Goal: Task Accomplishment & Management: Manage account settings

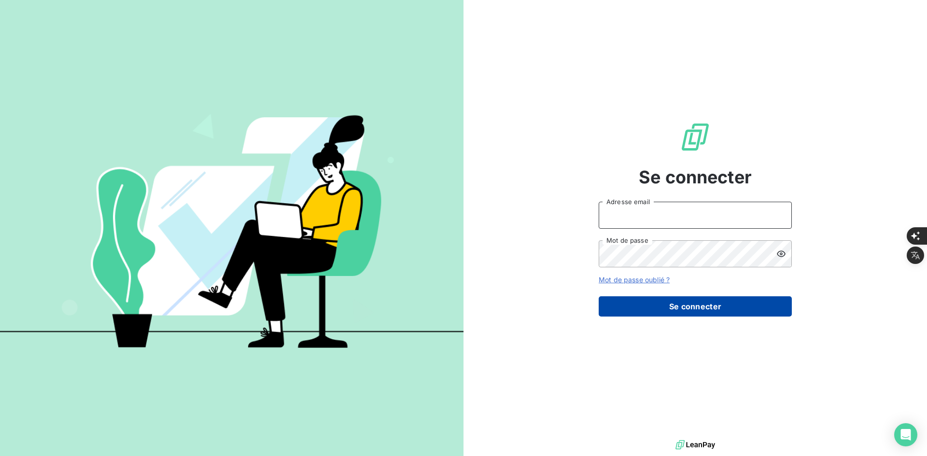
type input "[PERSON_NAME][EMAIL_ADDRESS][DOMAIN_NAME]"
click at [638, 299] on button "Se connecter" at bounding box center [695, 306] width 193 height 20
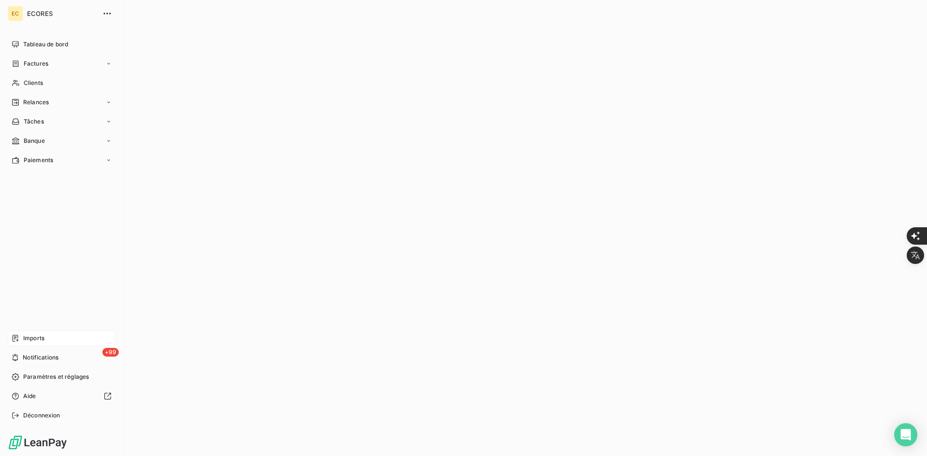
click at [20, 337] on div "Imports" at bounding box center [62, 338] width 108 height 15
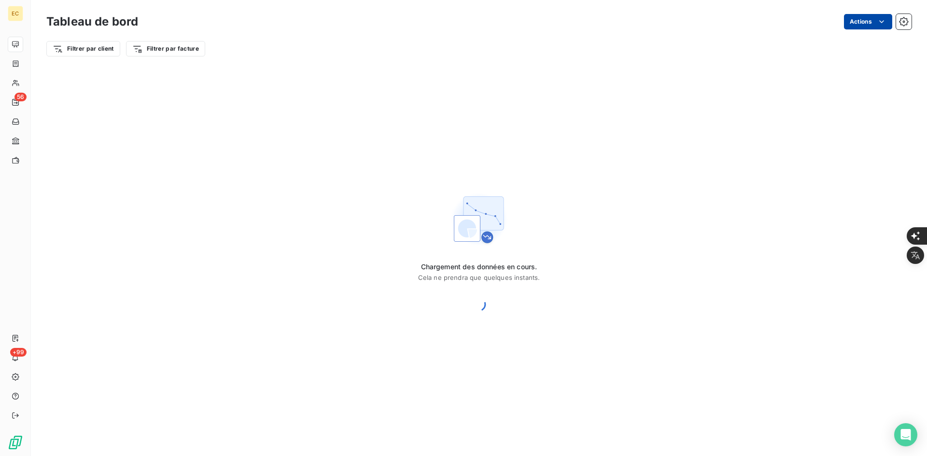
click at [874, 22] on html "EC 56 +99 Tableau de bord Actions Filtrer par client Filtrer par facture Charge…" at bounding box center [463, 460] width 927 height 920
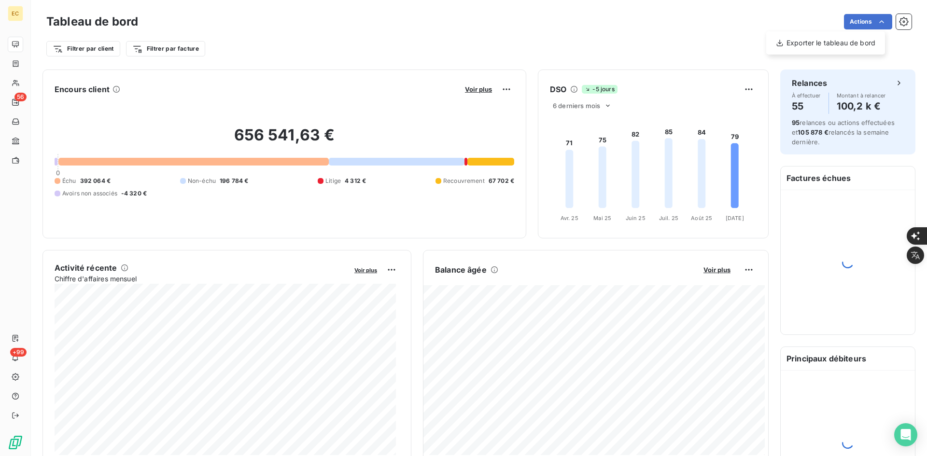
click at [735, 37] on html "EC 56 +99 Tableau de bord Actions Exporter le tableau de bord Filtrer par clien…" at bounding box center [463, 460] width 927 height 920
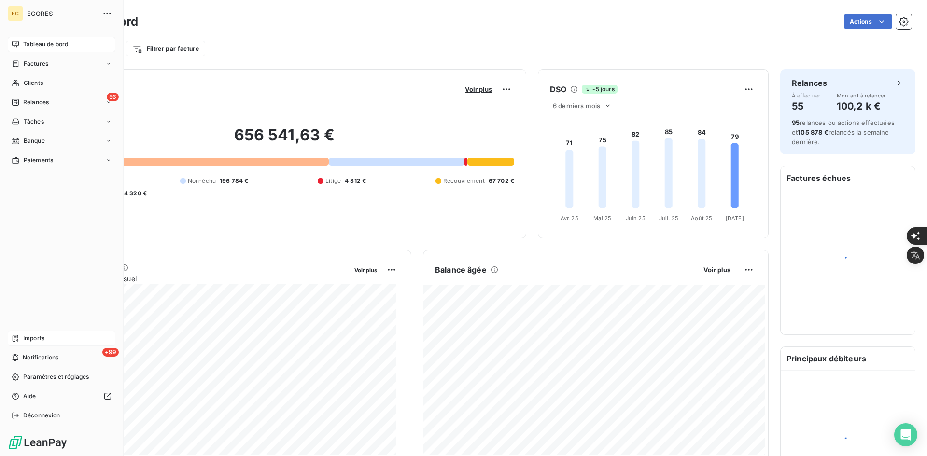
click at [15, 343] on div "Imports" at bounding box center [62, 338] width 108 height 15
click at [22, 338] on div "Imports" at bounding box center [62, 338] width 108 height 15
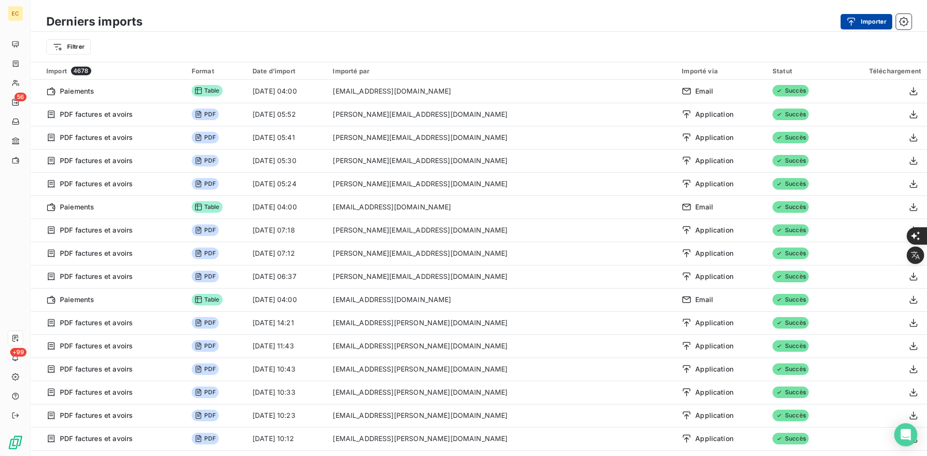
click at [847, 21] on icon "button" at bounding box center [851, 22] width 10 height 10
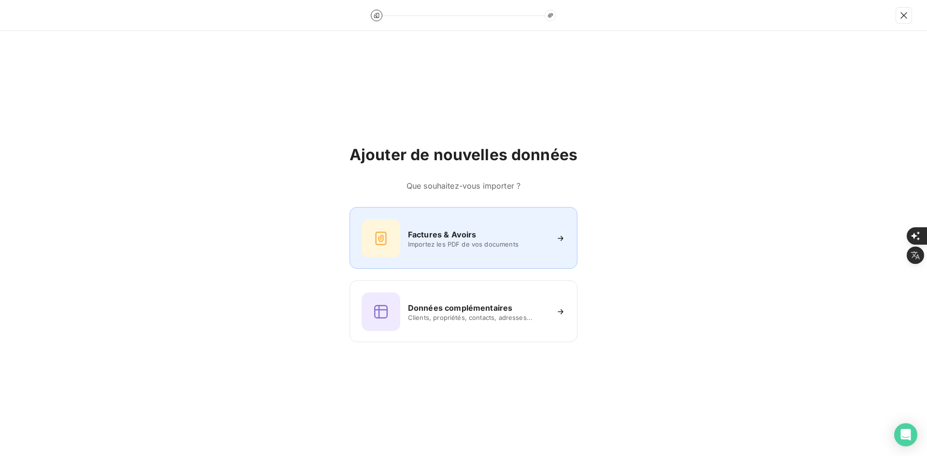
click at [437, 246] on span "Importez les PDF de vos documents" at bounding box center [478, 244] width 140 height 8
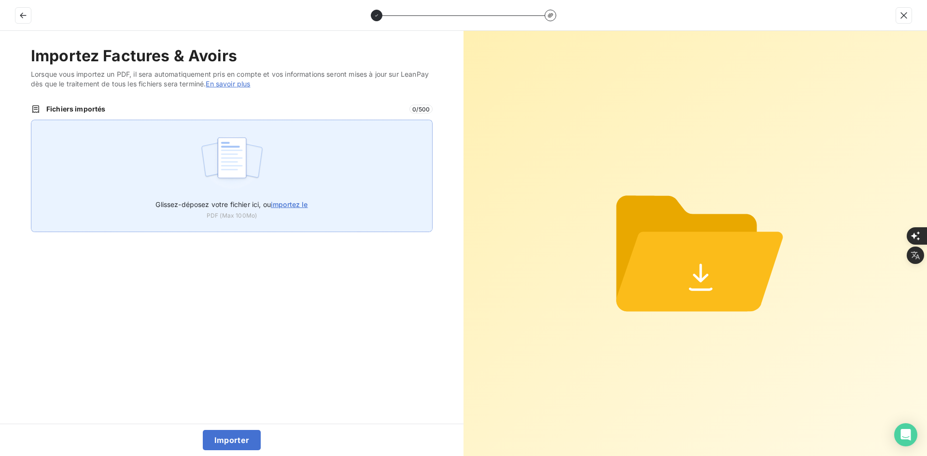
click at [287, 155] on div "Glissez-déposez votre fichier ici, ou importez le PDF (Max 100Mo)" at bounding box center [232, 176] width 402 height 112
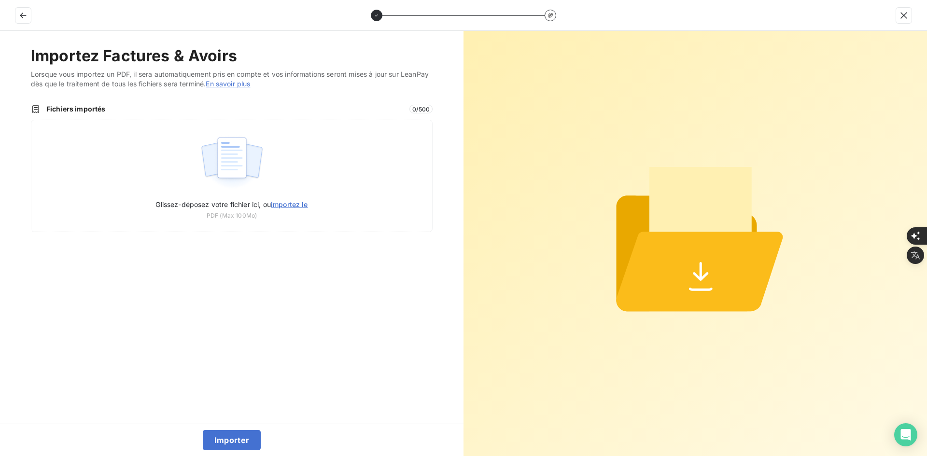
type input "C:\fakepath\FEF-2025-2679.pdf"
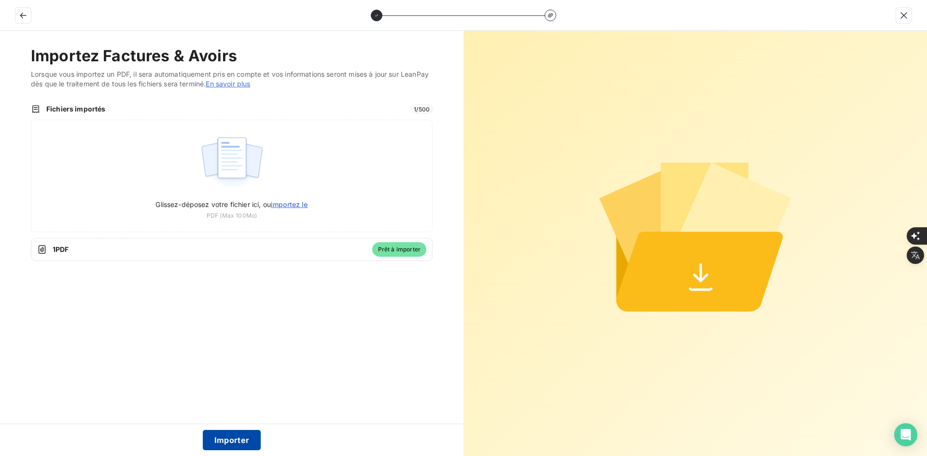
click at [229, 436] on button "Importer" at bounding box center [232, 440] width 58 height 20
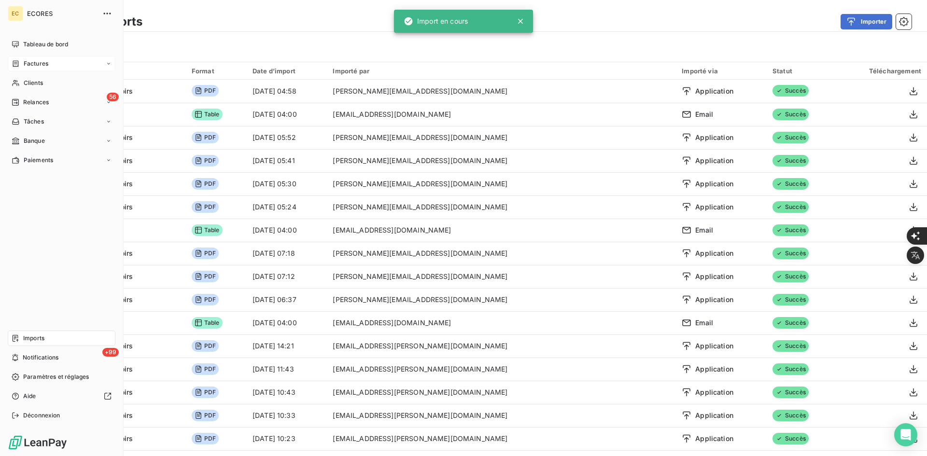
click at [14, 65] on icon at bounding box center [16, 64] width 8 height 8
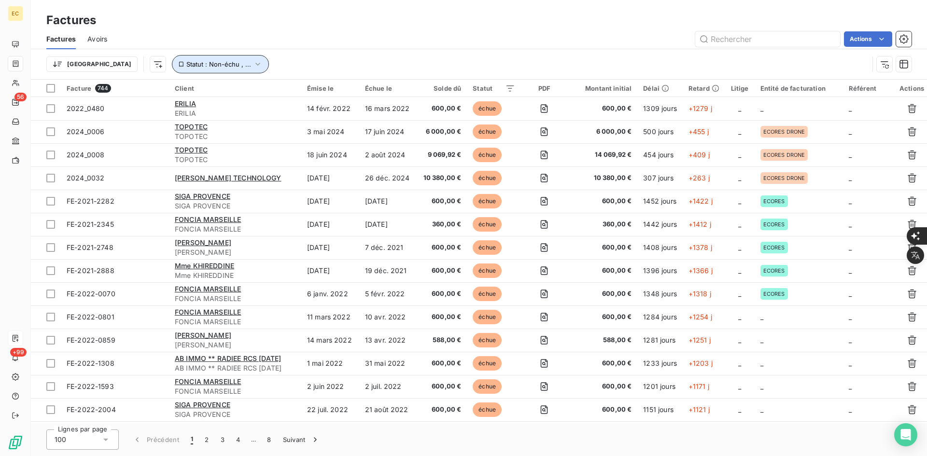
click at [186, 63] on span "Statut : Non-échu , ..." at bounding box center [218, 64] width 65 height 8
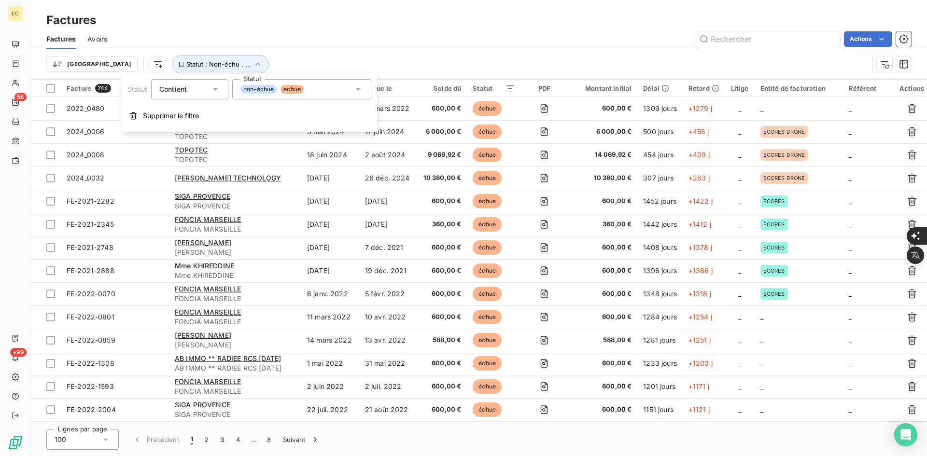
click at [329, 84] on div "non-échue échue" at bounding box center [301, 89] width 139 height 20
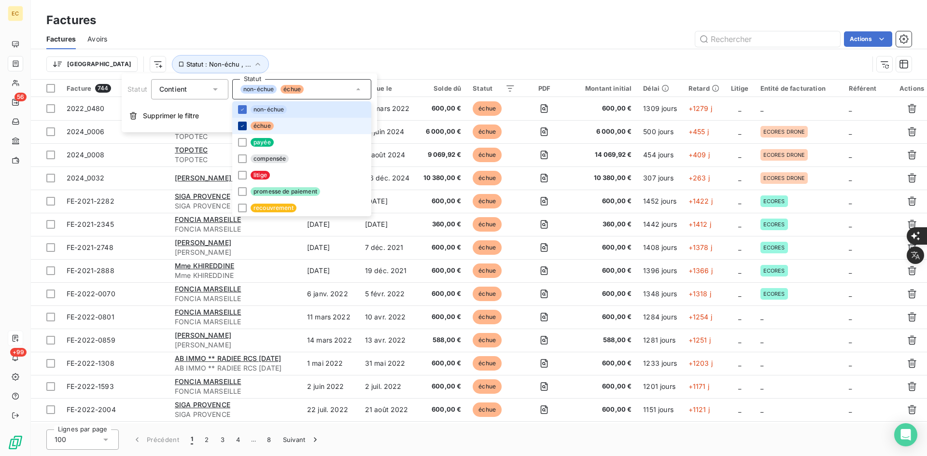
click at [241, 125] on icon at bounding box center [242, 126] width 6 height 6
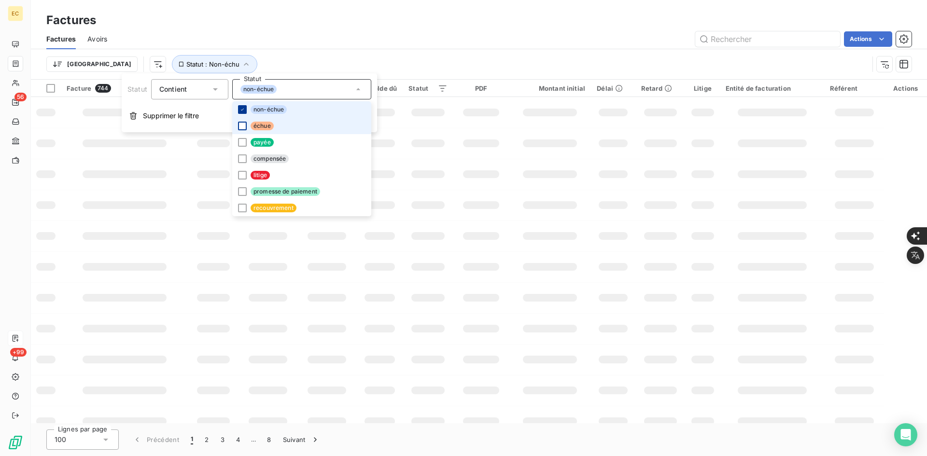
click at [243, 106] on div at bounding box center [242, 109] width 9 height 9
click at [349, 34] on div "Actions" at bounding box center [515, 38] width 793 height 15
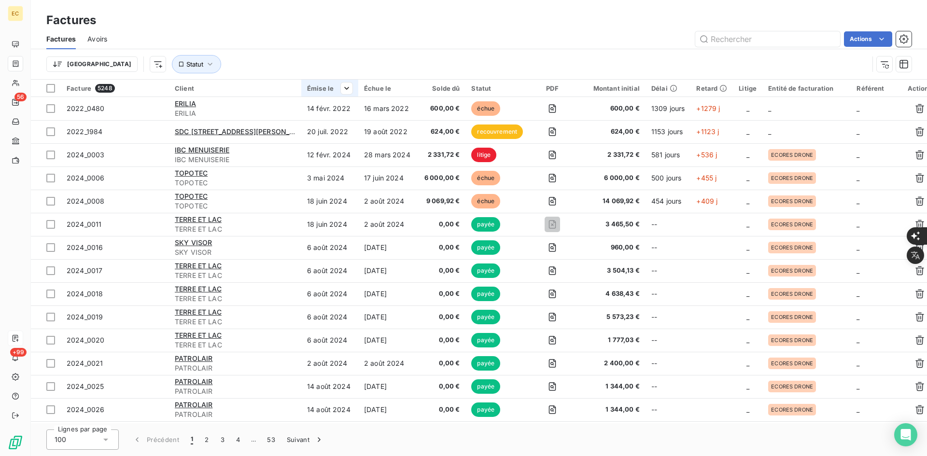
click at [310, 87] on div "Émise le" at bounding box center [329, 88] width 45 height 8
click at [331, 126] on span "Trier par ordre décroissant" at bounding box center [301, 130] width 86 height 10
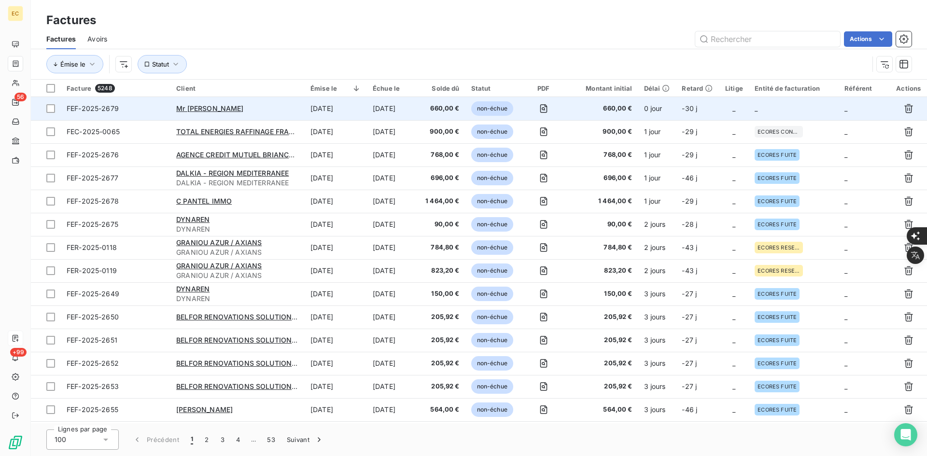
click at [756, 110] on span "_" at bounding box center [755, 108] width 3 height 8
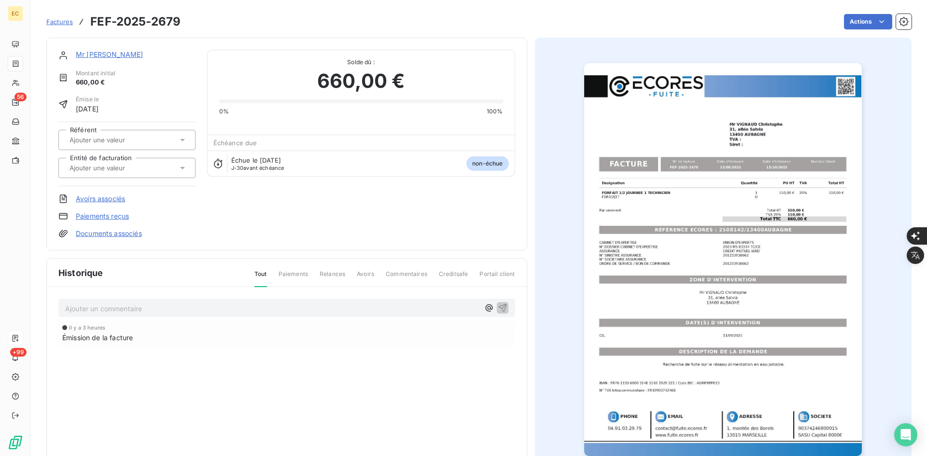
click at [128, 166] on input "text" at bounding box center [117, 168] width 97 height 9
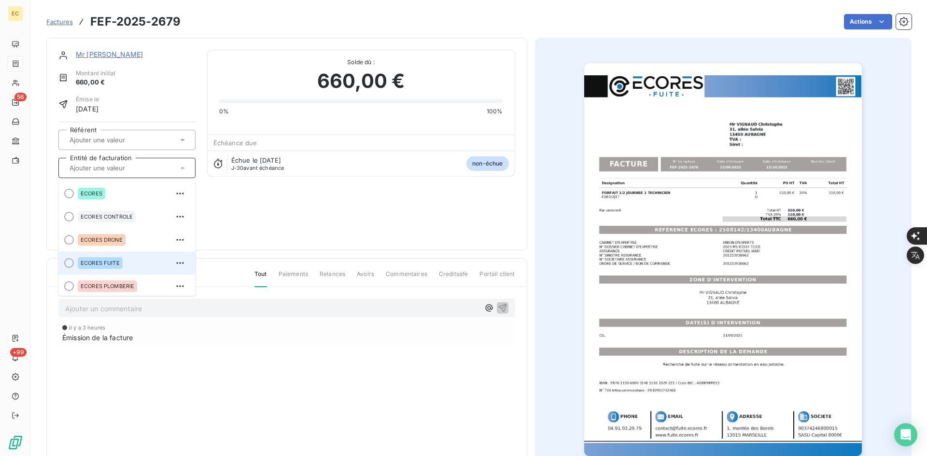
click at [111, 263] on span "ECORES FUITE" at bounding box center [100, 263] width 39 height 6
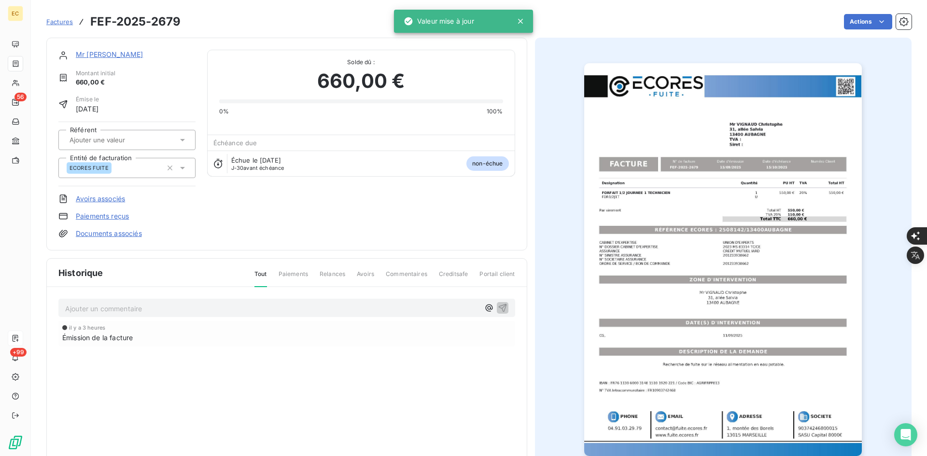
click at [132, 234] on link "Documents associés" at bounding box center [109, 234] width 66 height 10
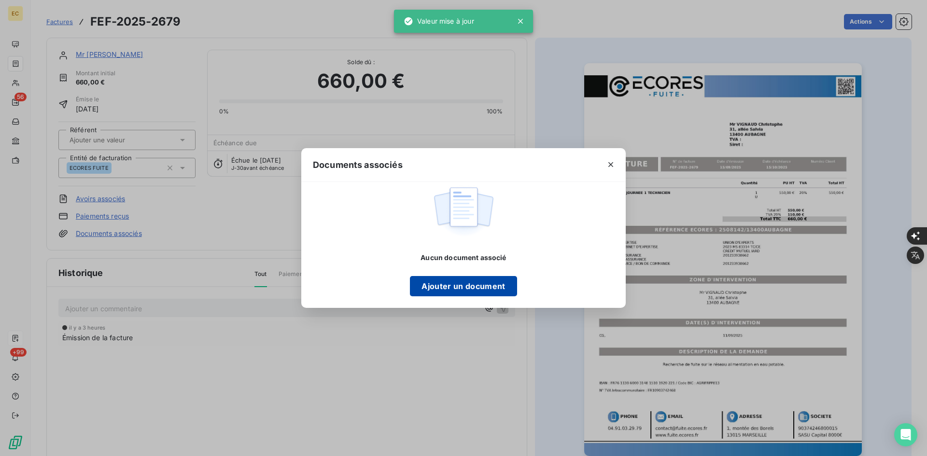
click at [436, 288] on button "Ajouter un document" at bounding box center [463, 286] width 107 height 20
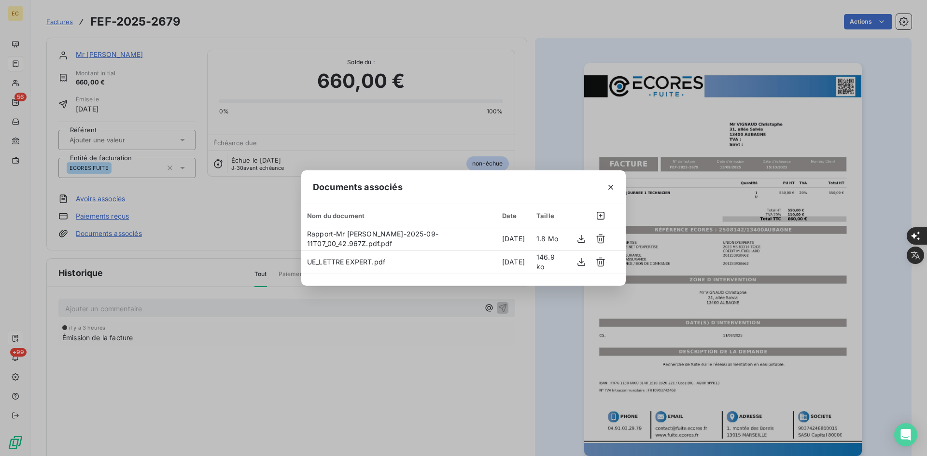
click at [153, 59] on div "Documents associés Nom du document Date Taille Rapport-Mr [PERSON_NAME]-2025-09…" at bounding box center [463, 228] width 927 height 456
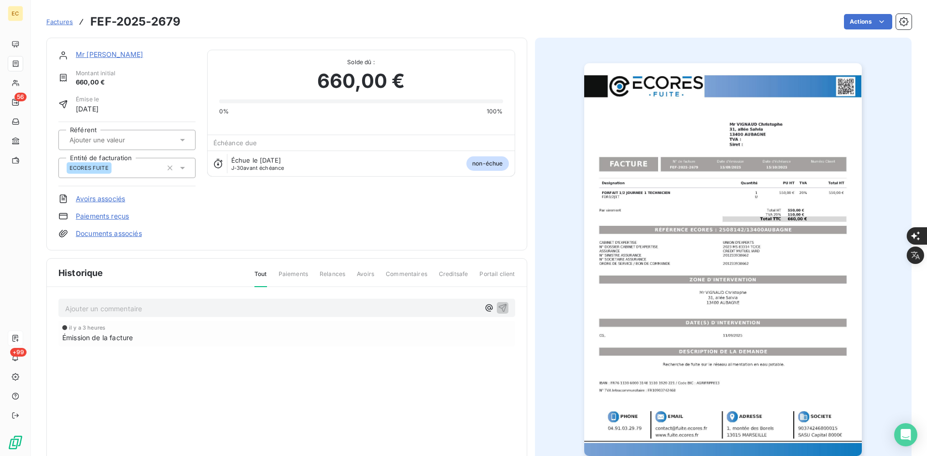
click at [143, 55] on link "Mr [PERSON_NAME]" at bounding box center [109, 54] width 67 height 8
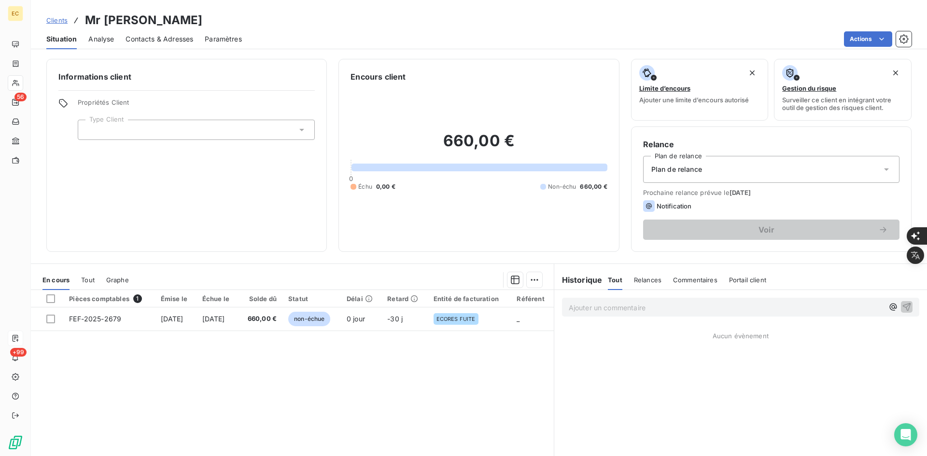
click at [137, 130] on div at bounding box center [196, 130] width 237 height 20
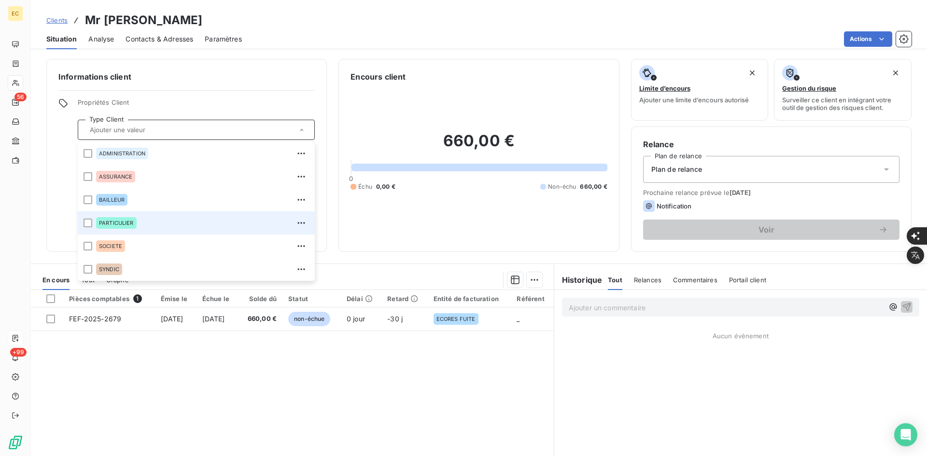
click at [142, 223] on div "PARTICULIER" at bounding box center [202, 222] width 213 height 15
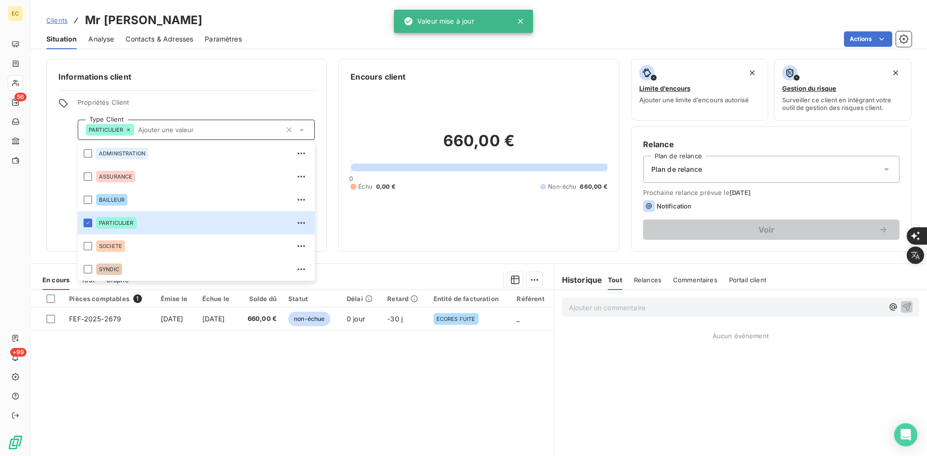
click at [715, 175] on div "Plan de relance" at bounding box center [771, 169] width 256 height 27
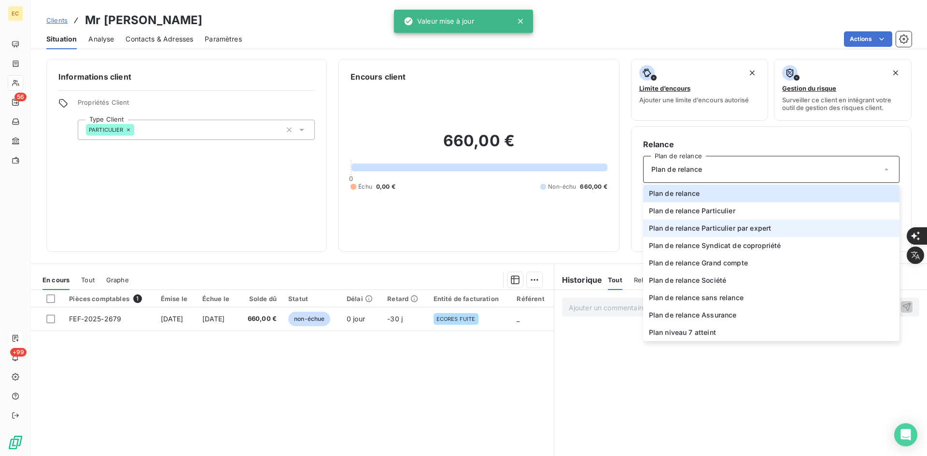
click at [730, 229] on span "Plan de relance Particulier par expert" at bounding box center [710, 228] width 123 height 10
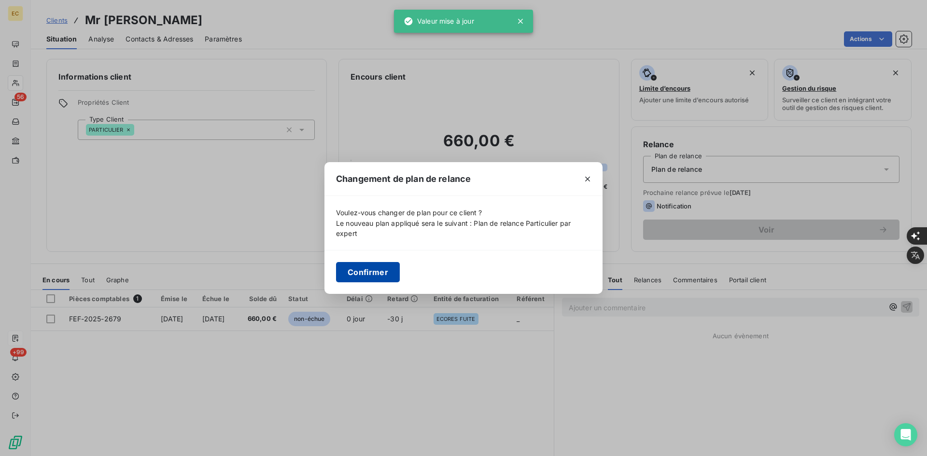
click at [379, 272] on button "Confirmer" at bounding box center [368, 272] width 64 height 20
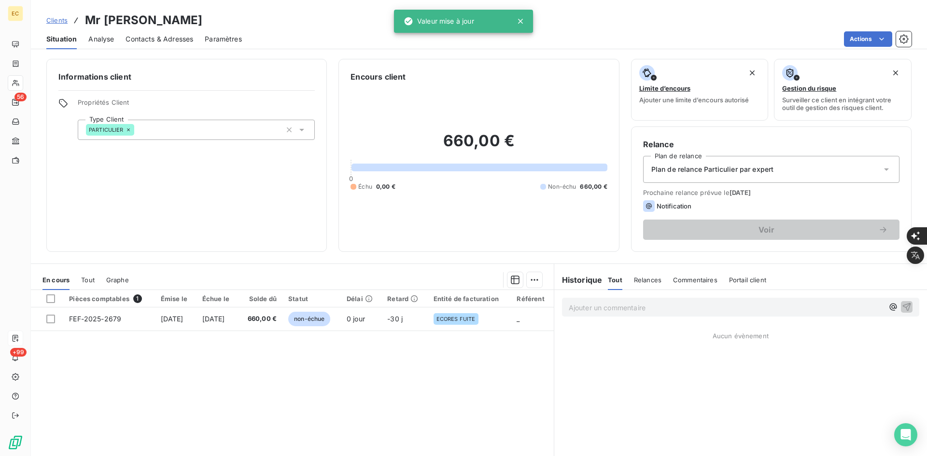
drag, startPoint x: 179, startPoint y: 41, endPoint x: 195, endPoint y: 48, distance: 17.5
click at [179, 41] on span "Contacts & Adresses" at bounding box center [159, 39] width 68 height 10
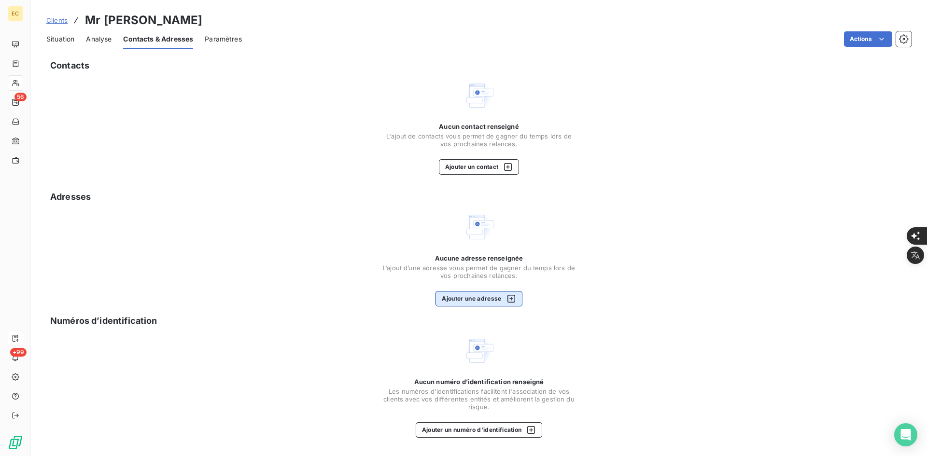
click at [491, 299] on button "Ajouter une adresse" at bounding box center [478, 298] width 86 height 15
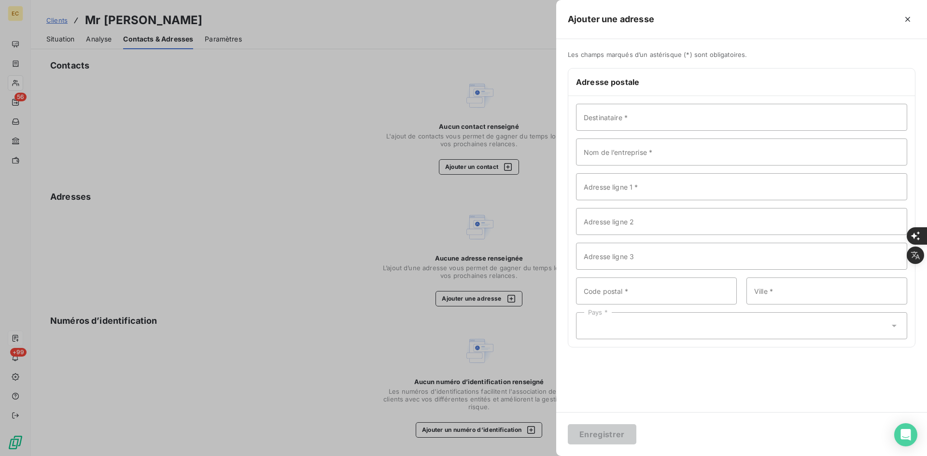
click at [460, 237] on div at bounding box center [463, 228] width 927 height 456
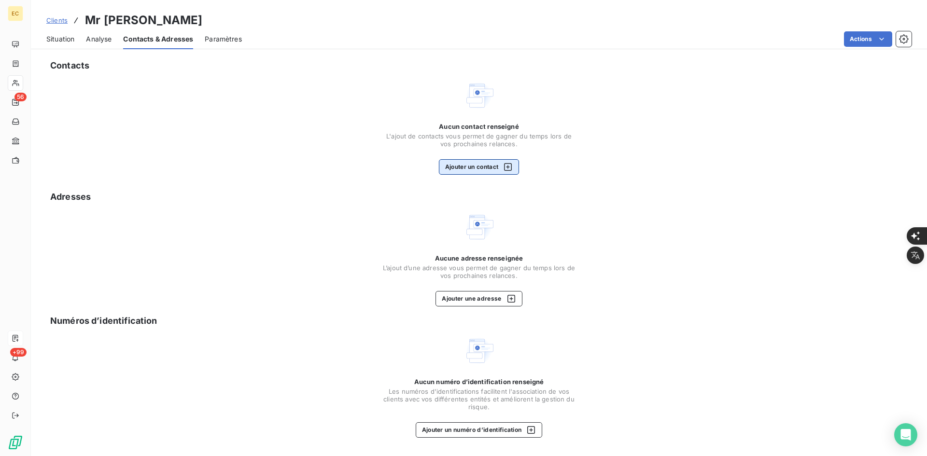
click at [482, 170] on button "Ajouter un contact" at bounding box center [479, 166] width 81 height 15
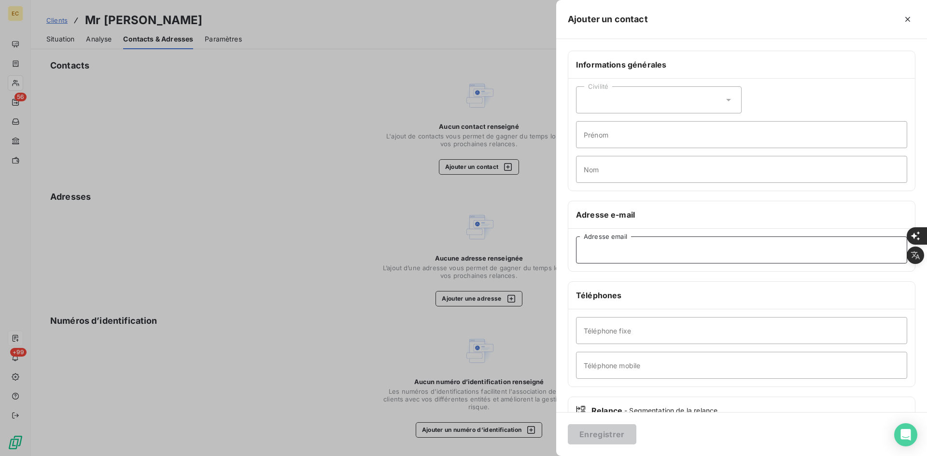
click at [688, 246] on input "Adresse email" at bounding box center [741, 250] width 331 height 27
paste input "[PERSON_NAME] <[PERSON_NAME][EMAIL_ADDRESS][DOMAIN_NAME]>"
click at [643, 250] on input "[PERSON_NAME] <[PERSON_NAME][EMAIL_ADDRESS][DOMAIN_NAME]" at bounding box center [741, 250] width 331 height 27
type input "[PERSON_NAME][EMAIL_ADDRESS][DOMAIN_NAME]"
click at [596, 435] on button "Enregistrer" at bounding box center [602, 434] width 69 height 20
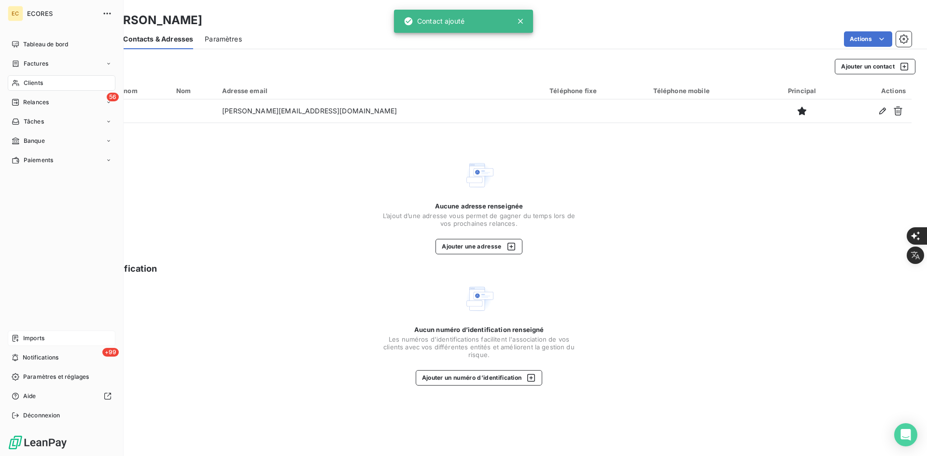
click at [33, 340] on span "Imports" at bounding box center [33, 338] width 21 height 9
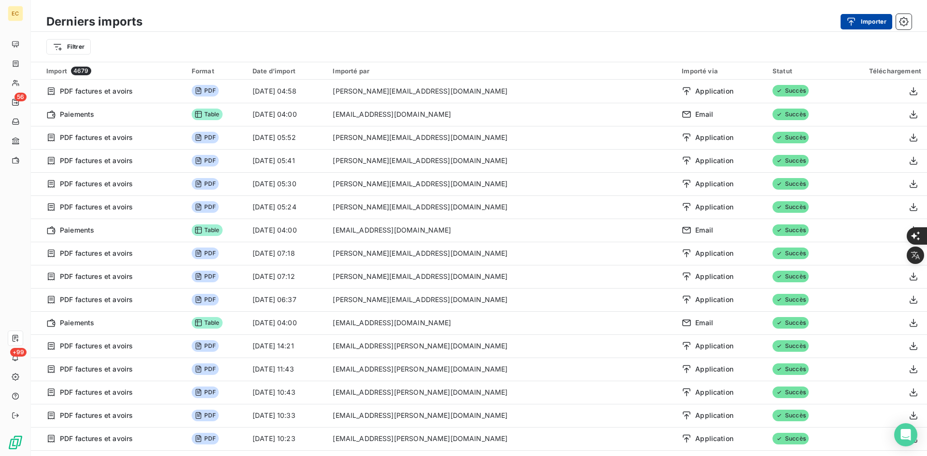
click at [861, 27] on button "Importer" at bounding box center [866, 21] width 52 height 15
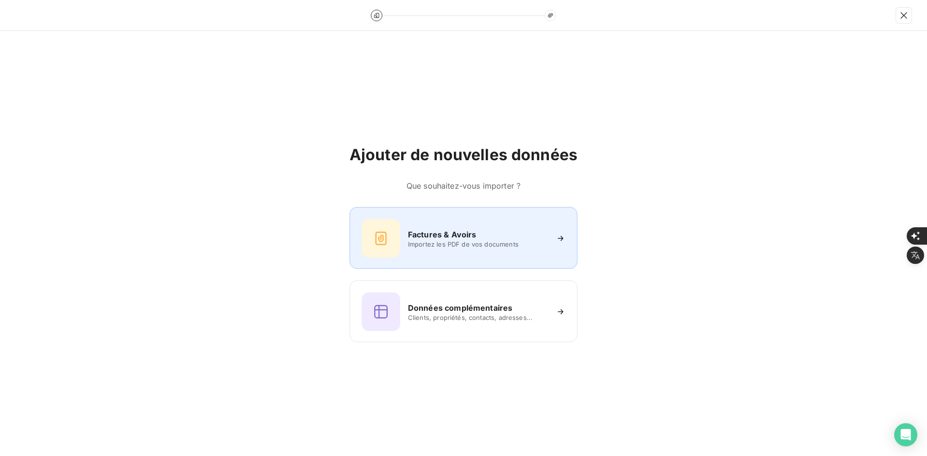
click at [411, 258] on div "Factures & Avoirs Importez les PDF de vos documents" at bounding box center [463, 238] width 228 height 62
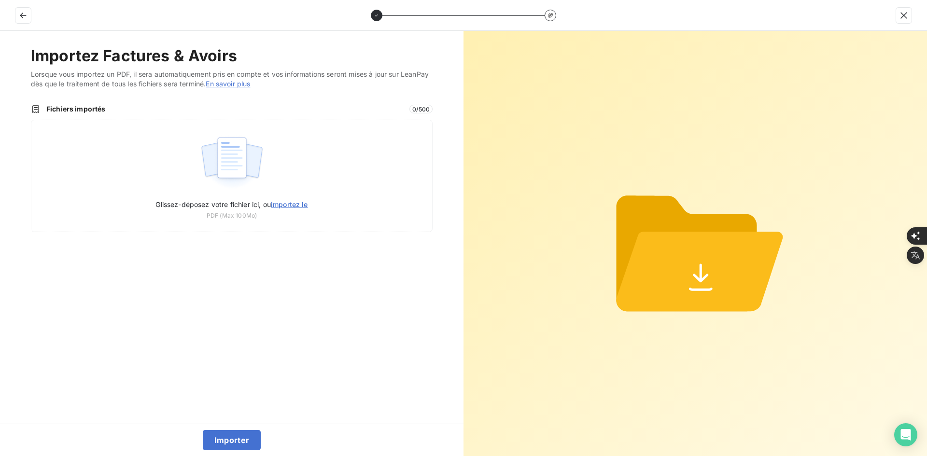
click at [266, 173] on div "Glissez-déposez votre fichier ici, ou importez le PDF (Max 100Mo)" at bounding box center [232, 176] width 402 height 112
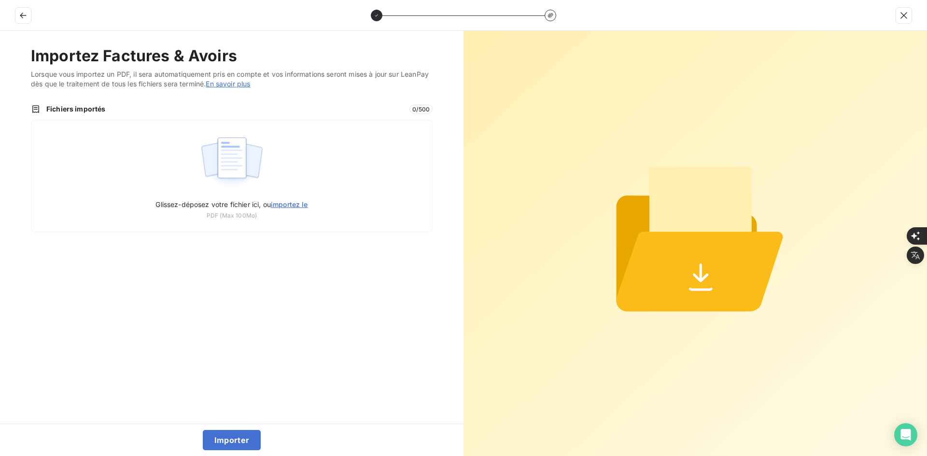
type input "C:\fakepath\FEF-2025-2680.pdf"
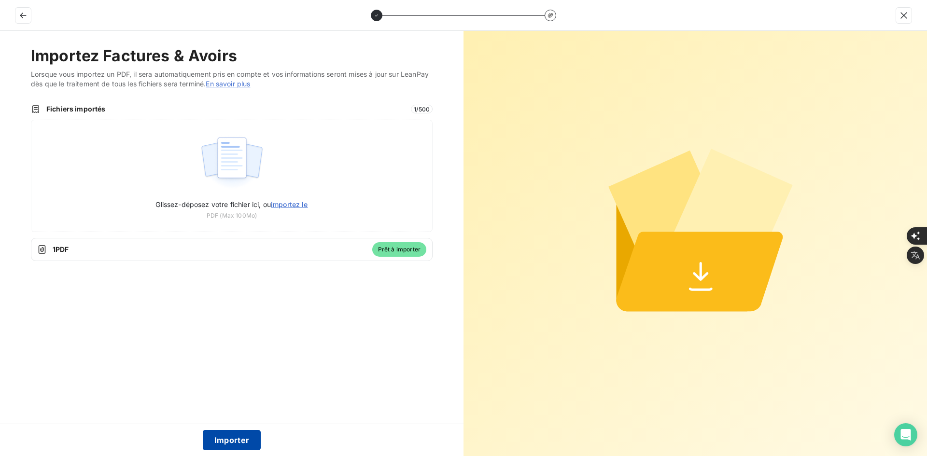
click at [233, 438] on button "Importer" at bounding box center [232, 440] width 58 height 20
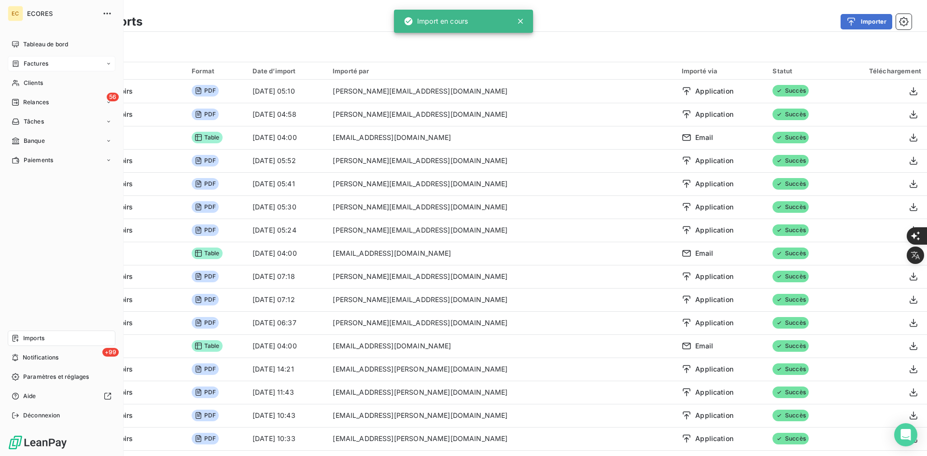
click at [19, 61] on icon at bounding box center [16, 64] width 8 height 8
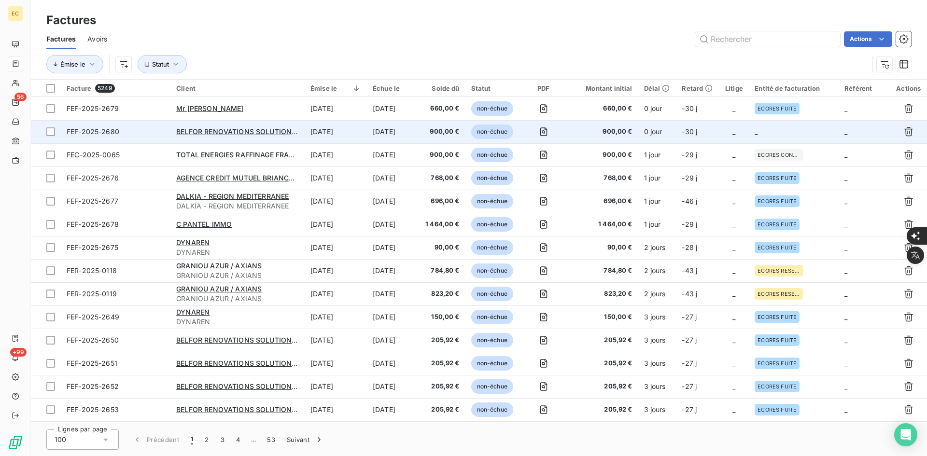
click at [770, 132] on td "_" at bounding box center [794, 131] width 90 height 23
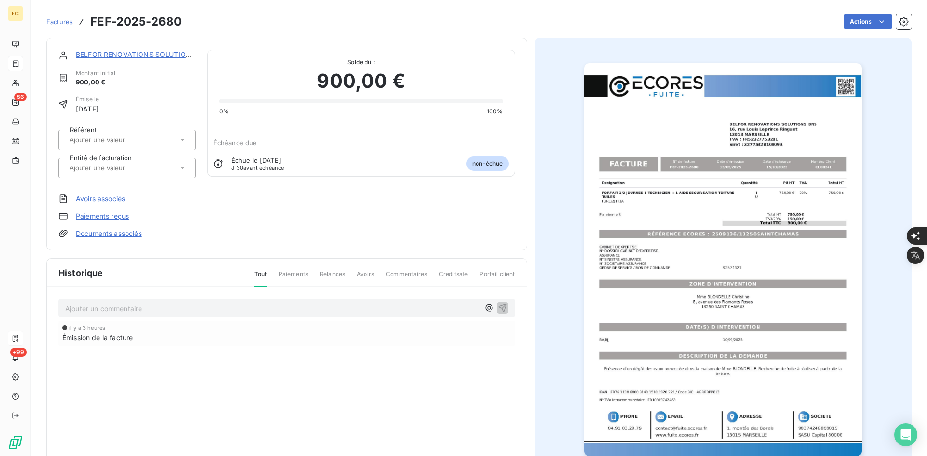
click at [186, 167] on div at bounding box center [126, 168] width 137 height 20
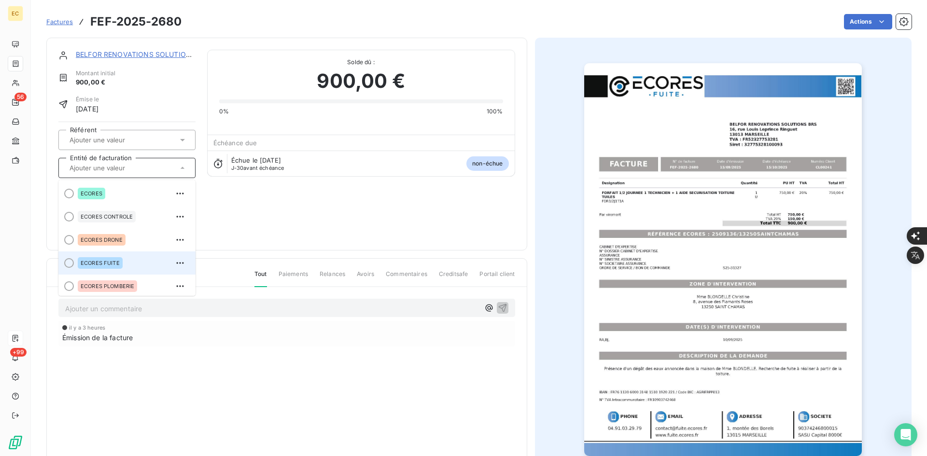
click at [123, 258] on div "ECORES FUITE" at bounding box center [133, 262] width 110 height 15
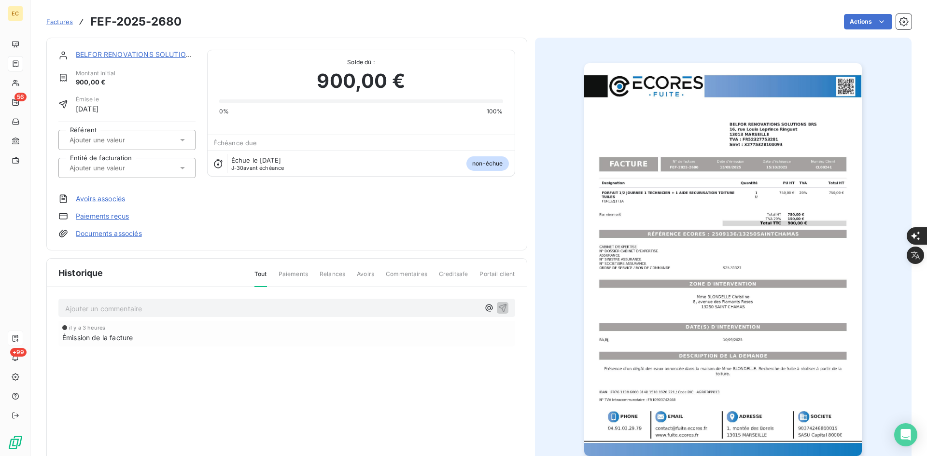
click at [131, 230] on link "Documents associés" at bounding box center [109, 234] width 66 height 10
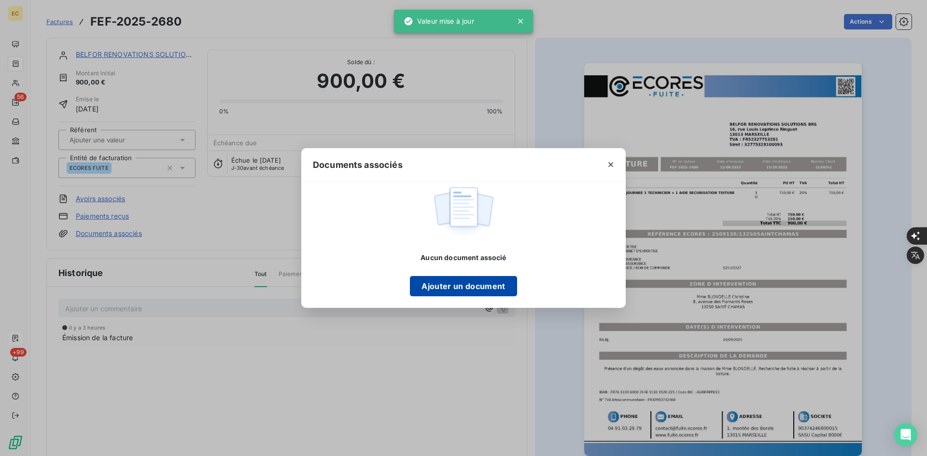
click at [511, 293] on button "Ajouter un document" at bounding box center [463, 286] width 107 height 20
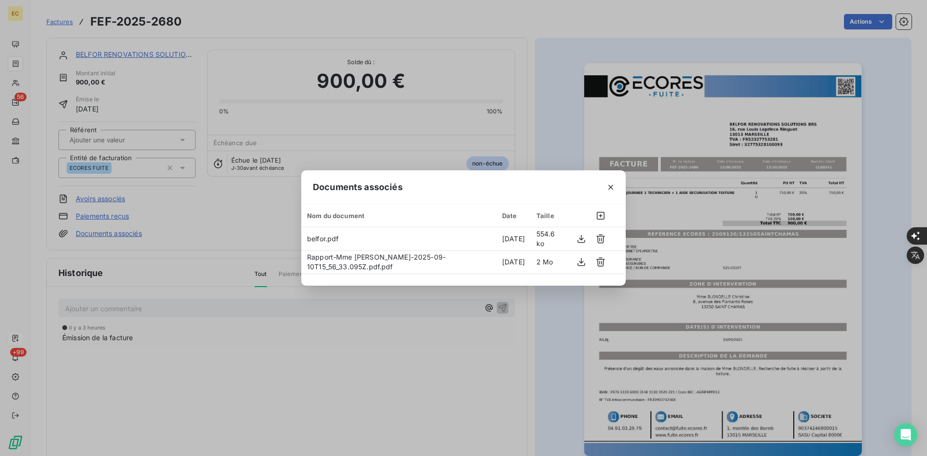
click at [324, 329] on div "Documents associés Nom du document Date Taille belfor.pdf [DATE] 554.6 ko Rappo…" at bounding box center [463, 228] width 927 height 456
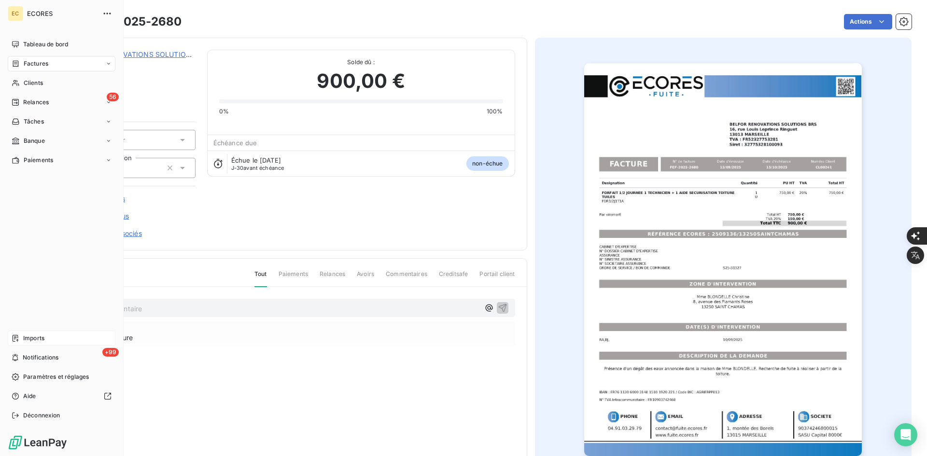
click at [27, 342] on span "Imports" at bounding box center [33, 338] width 21 height 9
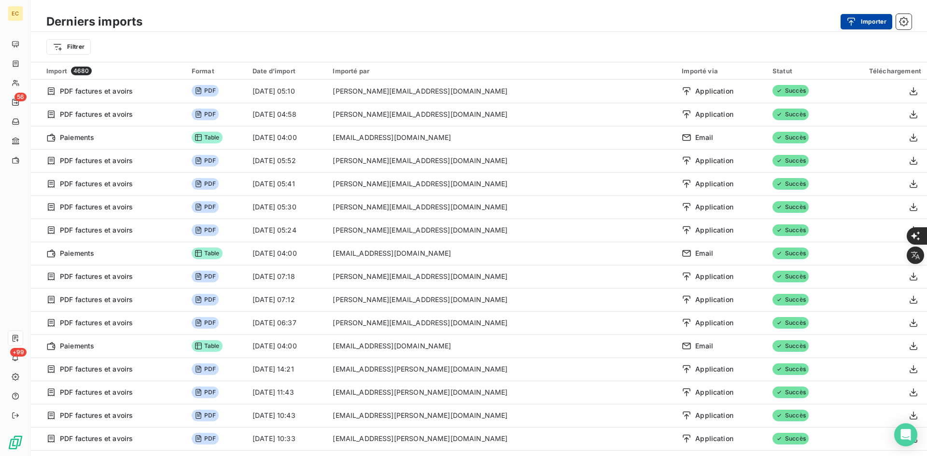
click at [855, 26] on icon "button" at bounding box center [851, 22] width 10 height 10
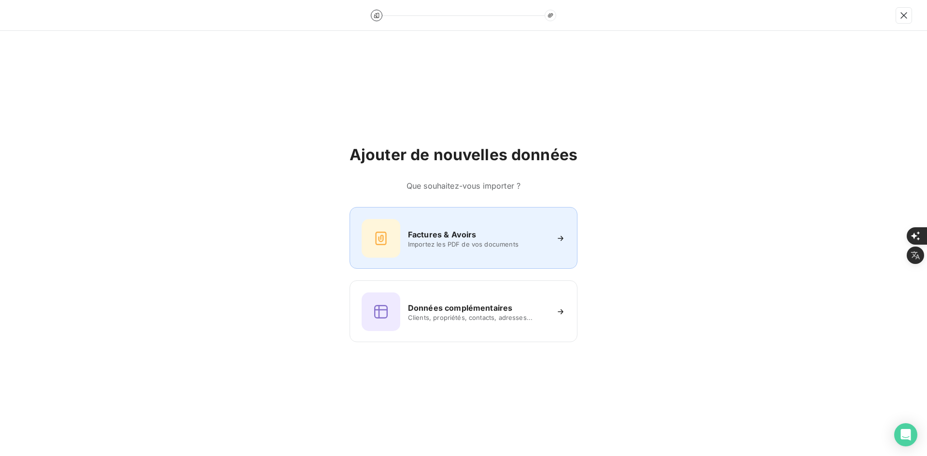
click at [444, 240] on span "Importez les PDF de vos documents" at bounding box center [478, 244] width 140 height 8
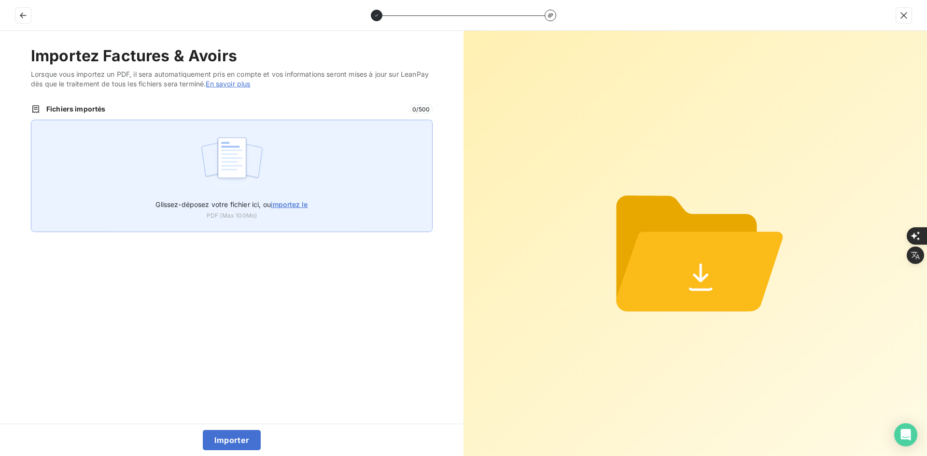
click at [243, 159] on img at bounding box center [232, 163] width 64 height 62
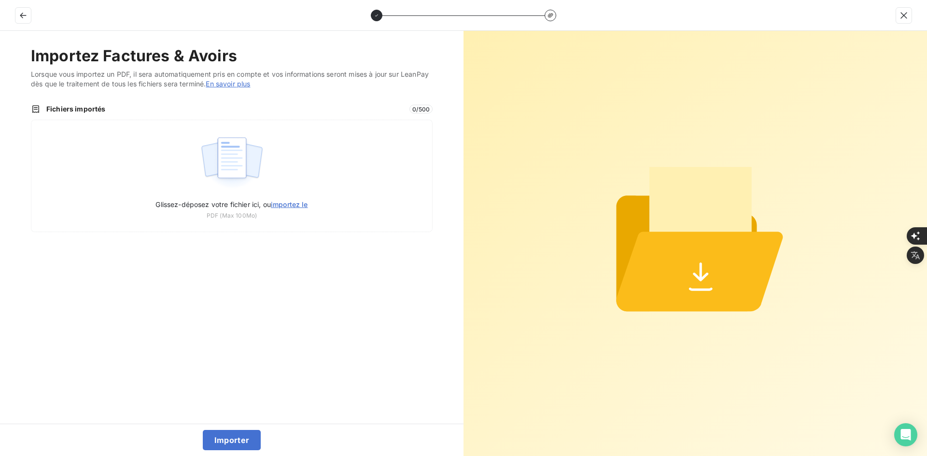
type input "C:\fakepath\FEF-2025-2681.pdf"
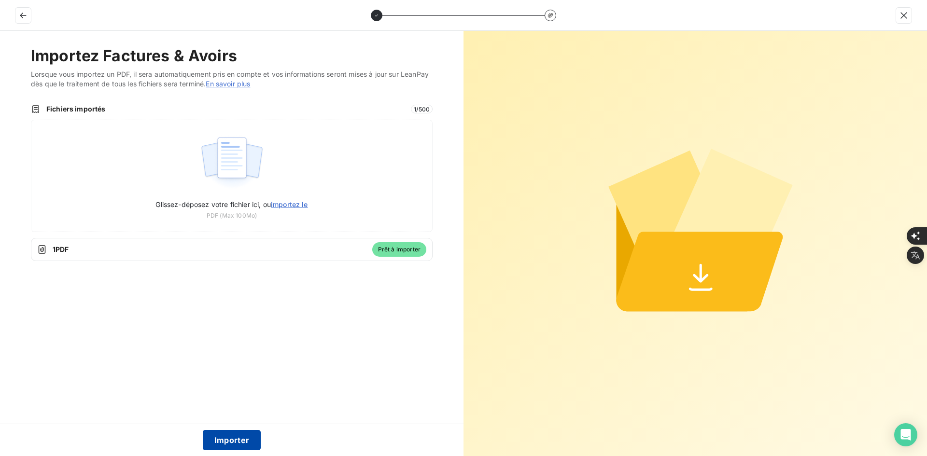
click at [242, 445] on button "Importer" at bounding box center [232, 440] width 58 height 20
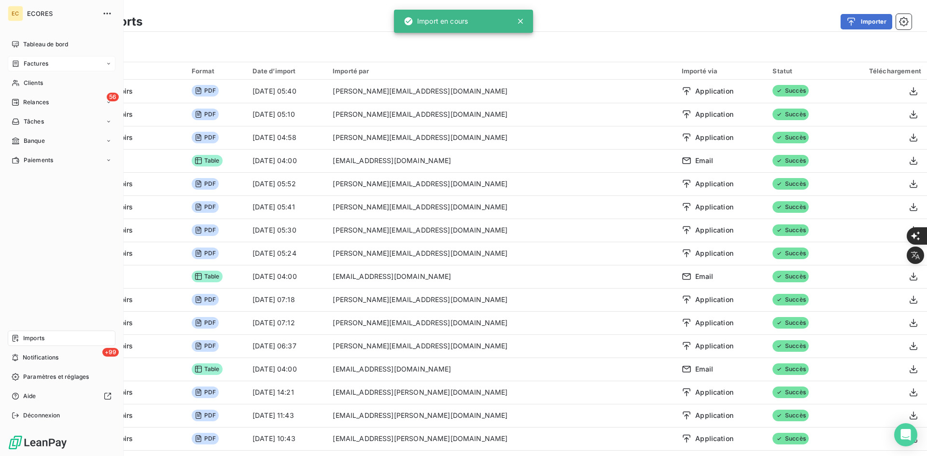
click at [22, 62] on div "Factures" at bounding box center [30, 63] width 37 height 9
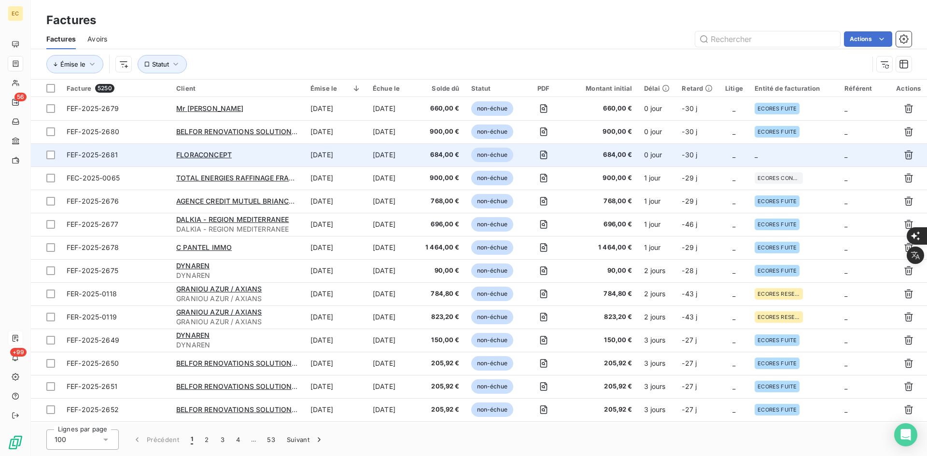
click at [767, 152] on td "_" at bounding box center [794, 154] width 90 height 23
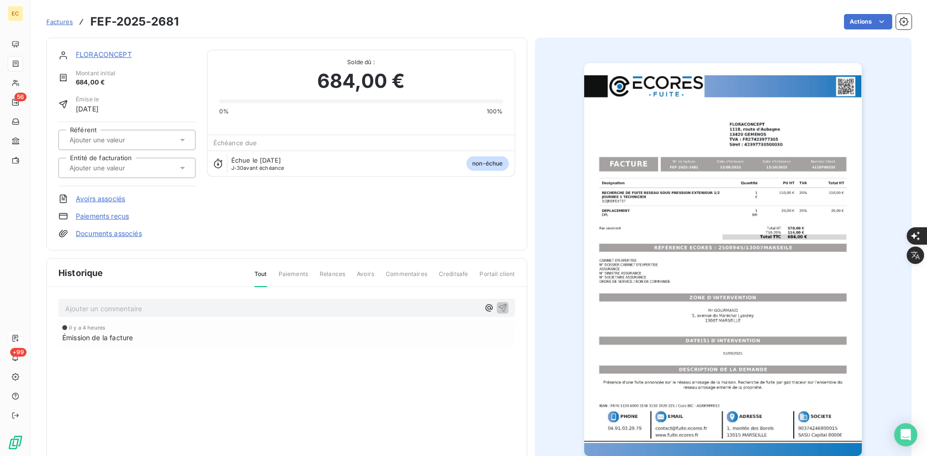
click at [137, 176] on div at bounding box center [126, 168] width 137 height 20
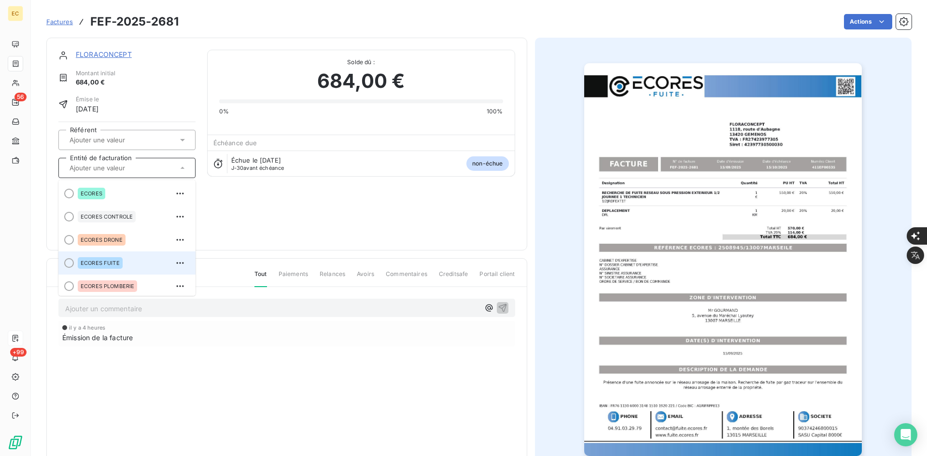
click at [113, 265] on span "ECORES FUITE" at bounding box center [100, 263] width 39 height 6
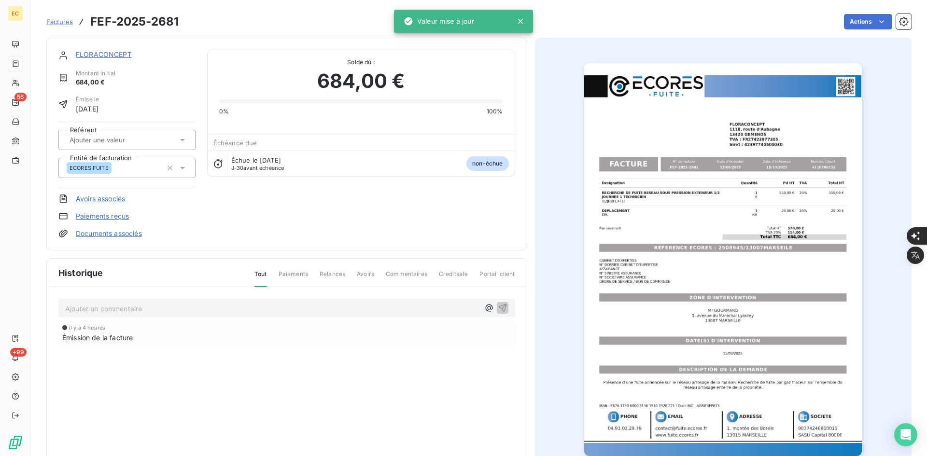
click at [126, 227] on div "FLORACONCEPT Montant initial 684,00 € Émise le [DATE] Référent Entité de factur…" at bounding box center [126, 144] width 137 height 189
click at [121, 236] on link "Documents associés" at bounding box center [109, 234] width 66 height 10
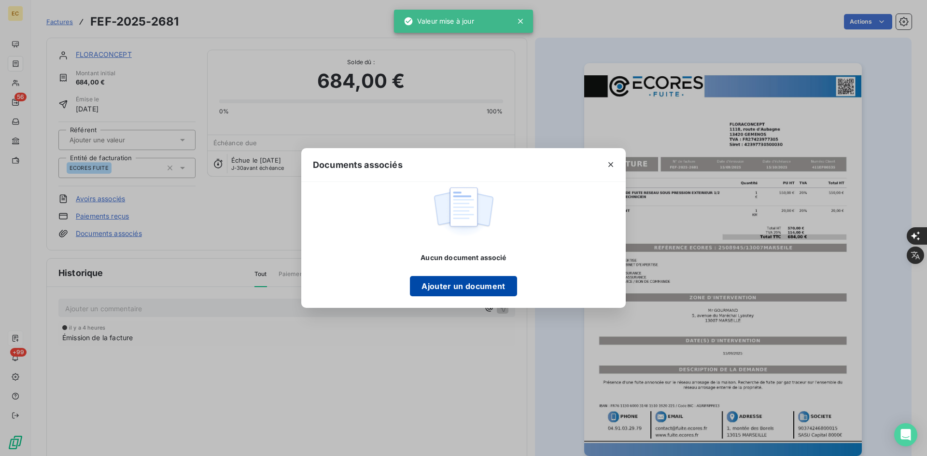
click at [457, 283] on button "Ajouter un document" at bounding box center [463, 286] width 107 height 20
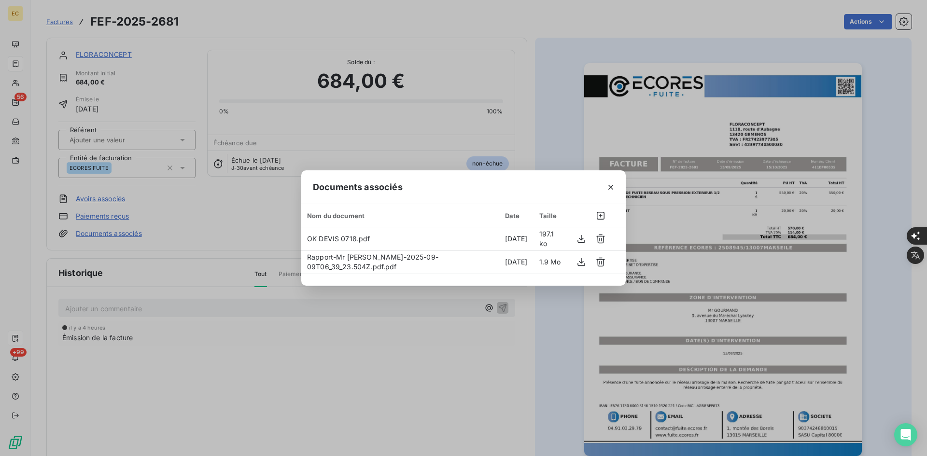
drag, startPoint x: 613, startPoint y: 188, endPoint x: 424, endPoint y: 145, distance: 193.1
click at [613, 188] on icon "button" at bounding box center [611, 187] width 10 height 10
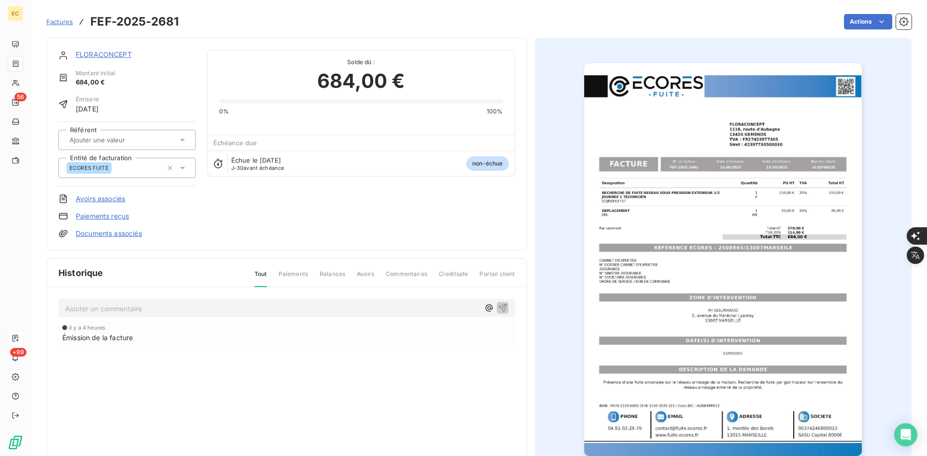
click at [107, 57] on link "FLORACONCEPT" at bounding box center [104, 54] width 56 height 8
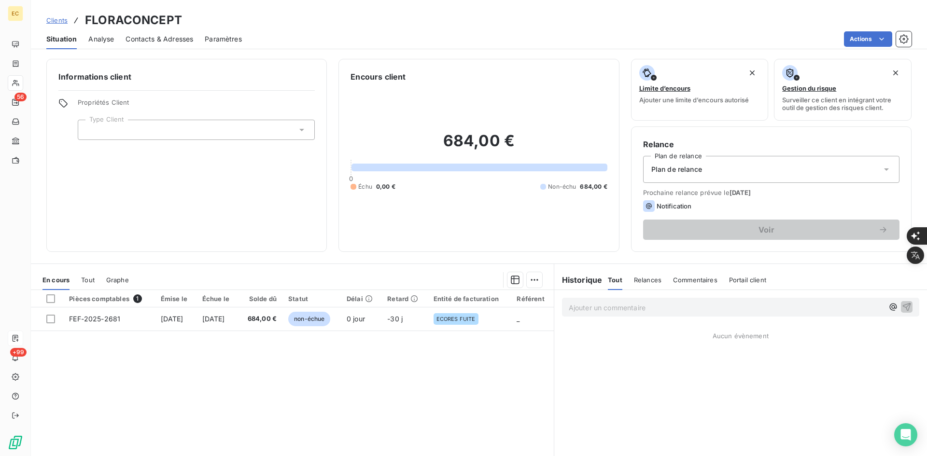
click at [186, 128] on div at bounding box center [196, 130] width 237 height 20
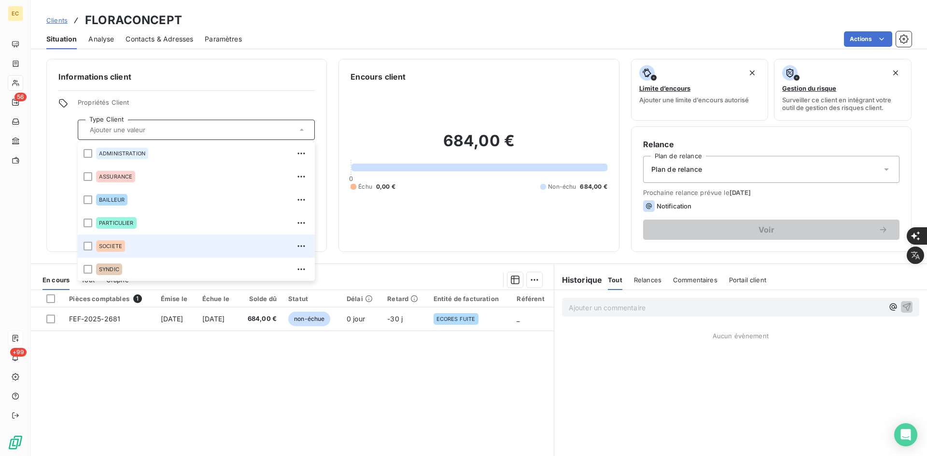
click at [129, 250] on div "SOCIETE" at bounding box center [202, 245] width 213 height 15
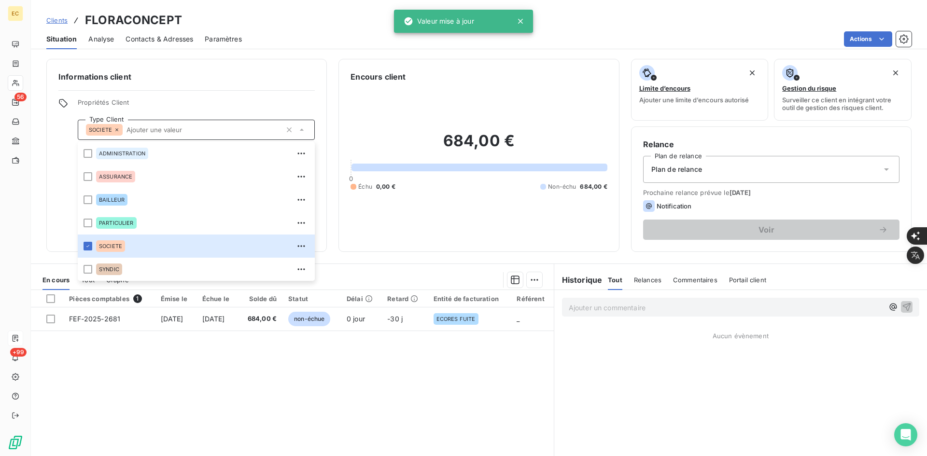
click at [732, 176] on div "Plan de relance" at bounding box center [771, 169] width 256 height 27
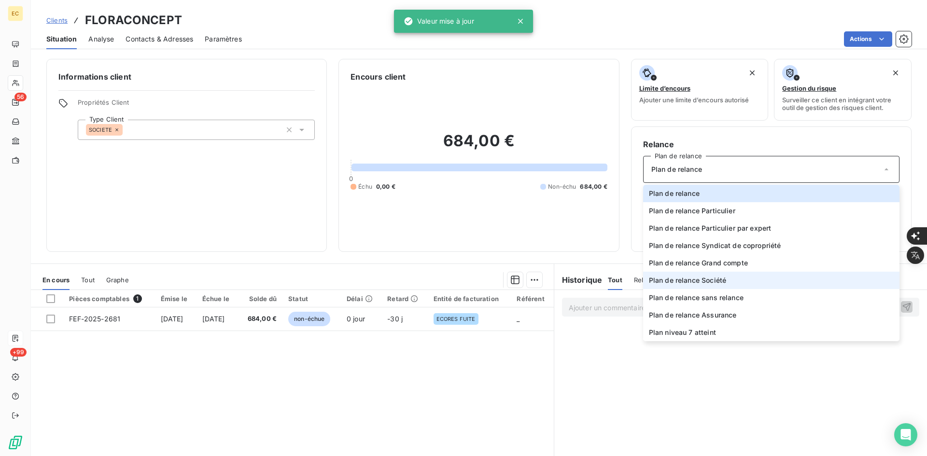
click at [715, 279] on span "Plan de relance Société" at bounding box center [687, 281] width 77 height 10
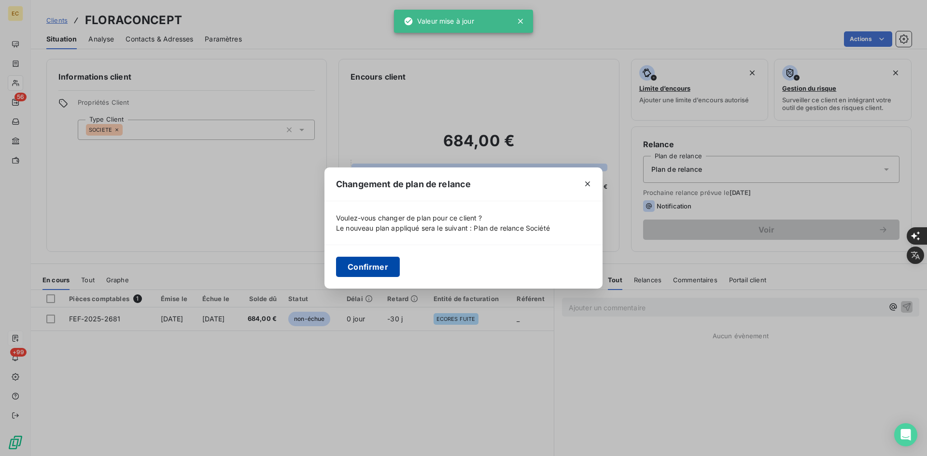
click at [365, 271] on button "Confirmer" at bounding box center [368, 267] width 64 height 20
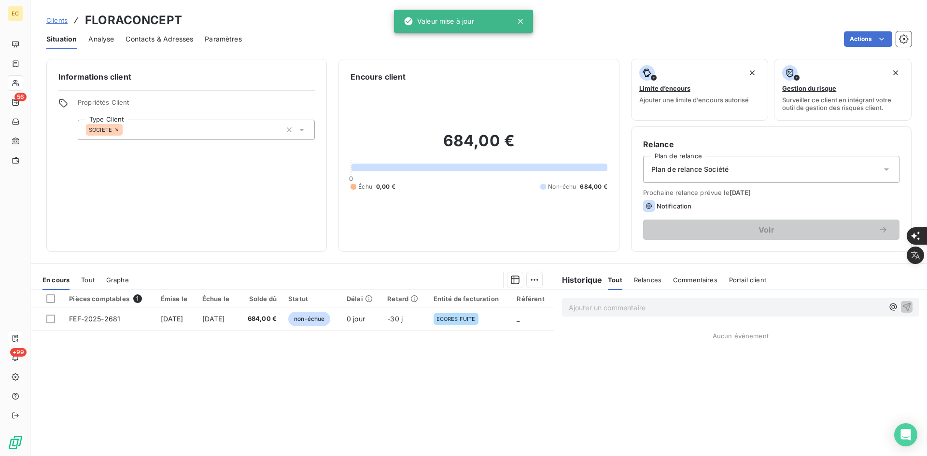
click at [151, 36] on span "Contacts & Adresses" at bounding box center [159, 39] width 68 height 10
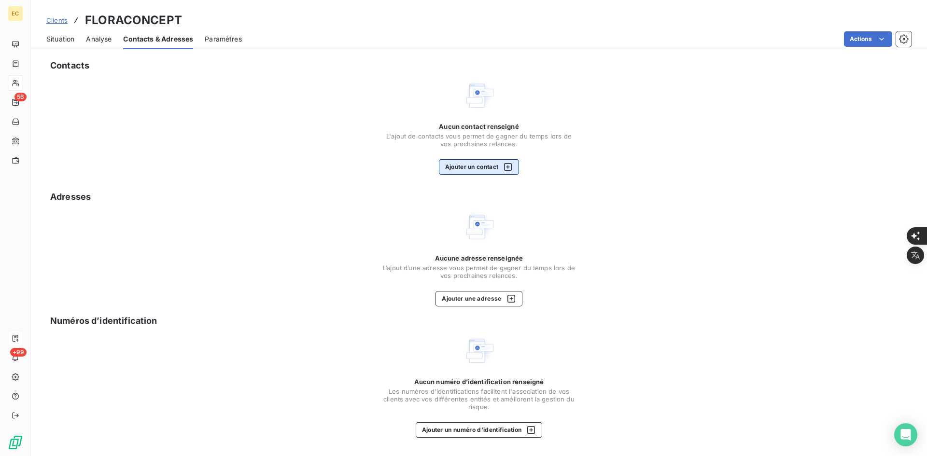
click at [482, 163] on button "Ajouter un contact" at bounding box center [479, 166] width 81 height 15
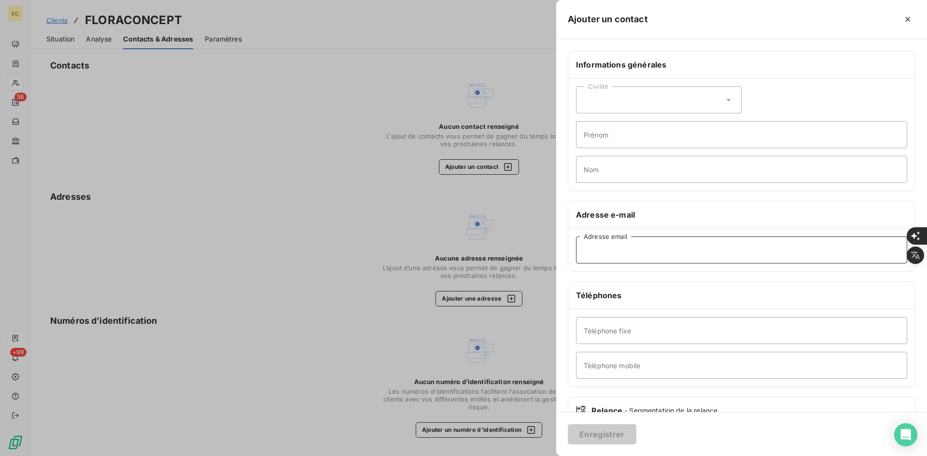
click at [656, 247] on input "Adresse email" at bounding box center [741, 250] width 331 height 27
paste input "Facility <[EMAIL_ADDRESS][DOMAIN_NAME]>"
click at [611, 252] on input "Facility <[EMAIL_ADDRESS][DOMAIN_NAME]" at bounding box center [741, 250] width 331 height 27
type input "[EMAIL_ADDRESS][DOMAIN_NAME]"
click at [616, 435] on button "Enregistrer" at bounding box center [602, 434] width 69 height 20
